Goal: Use online tool/utility: Utilize a website feature to perform a specific function

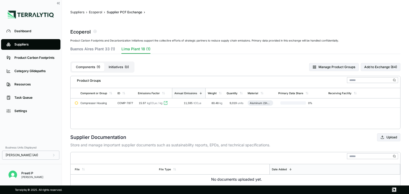
click at [29, 72] on div "Category Glidepaths" at bounding box center [34, 71] width 41 height 4
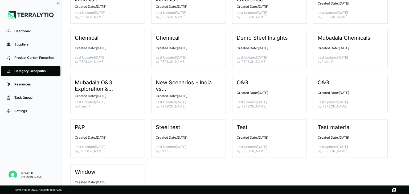
scroll to position [46, 0]
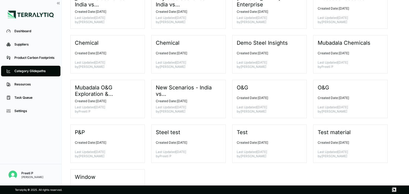
click at [333, 141] on p "Created Date: [DATE]" at bounding box center [348, 143] width 61 height 4
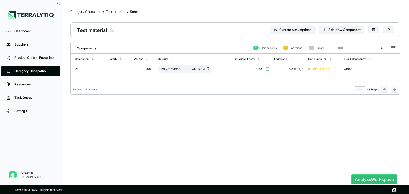
click at [364, 180] on button "Analyze Workspace" at bounding box center [375, 180] width 46 height 10
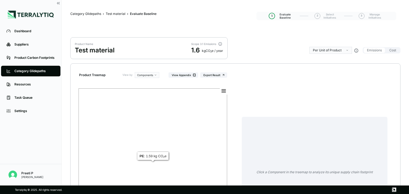
click at [170, 139] on rect at bounding box center [153, 165] width 149 height 152
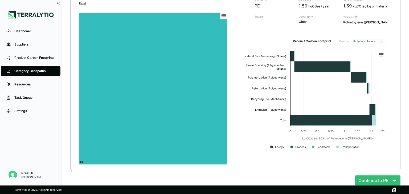
scroll to position [87, 0]
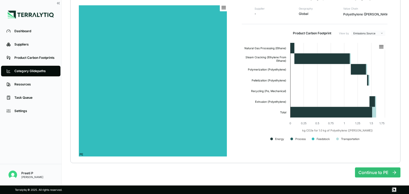
click at [380, 172] on button "Continue to PE" at bounding box center [378, 173] width 46 height 10
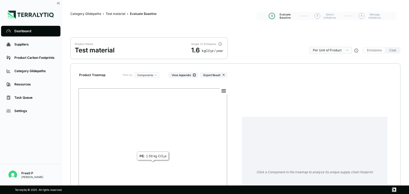
click at [139, 126] on rect at bounding box center [153, 165] width 149 height 152
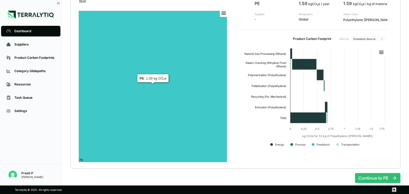
scroll to position [87, 0]
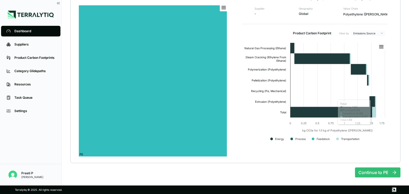
click at [399, 173] on button "Continue to PE" at bounding box center [378, 173] width 46 height 10
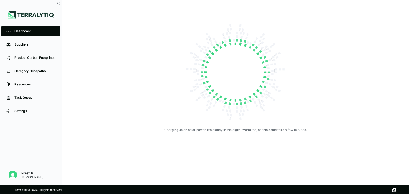
click at [204, 69] on img at bounding box center [235, 72] width 107 height 107
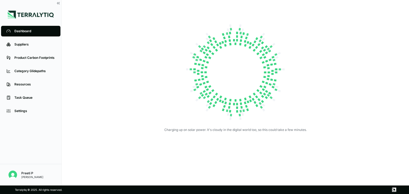
click at [212, 29] on img at bounding box center [235, 72] width 107 height 107
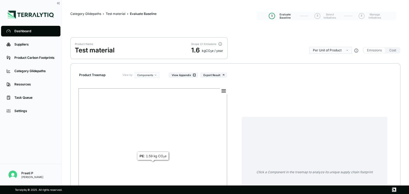
click at [146, 152] on rect at bounding box center [153, 165] width 149 height 152
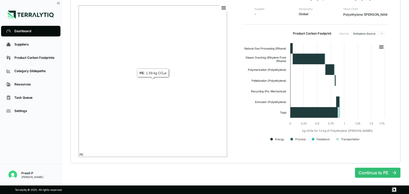
scroll to position [87, 0]
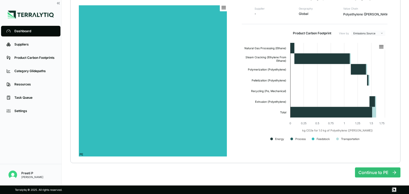
drag, startPoint x: 353, startPoint y: 167, endPoint x: 358, endPoint y: 170, distance: 5.7
click at [356, 169] on div "Continue to PE" at bounding box center [235, 170] width 331 height 14
click at [358, 170] on button "Continue to PE" at bounding box center [378, 173] width 46 height 10
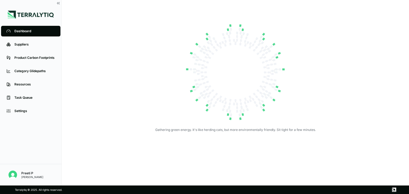
drag, startPoint x: 147, startPoint y: 33, endPoint x: 131, endPoint y: 2, distance: 34.7
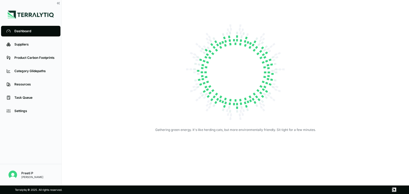
click at [147, 33] on div "Gathering green energy. It's like herding cats, but more environmentally friend…" at bounding box center [235, 75] width 309 height 113
